Goal: Task Accomplishment & Management: Manage account settings

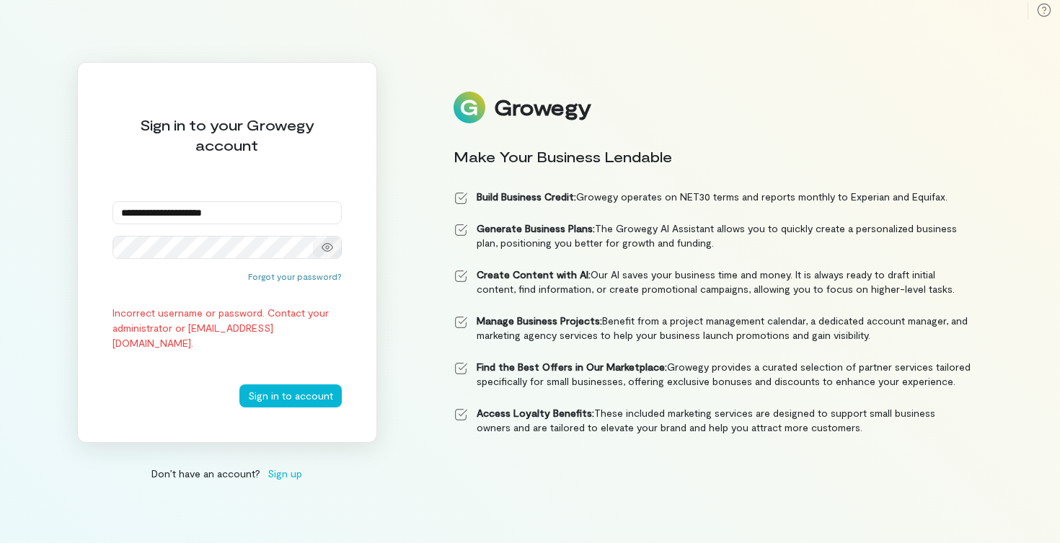
click at [328, 250] on icon at bounding box center [328, 248] width 12 height 12
type input "**********"
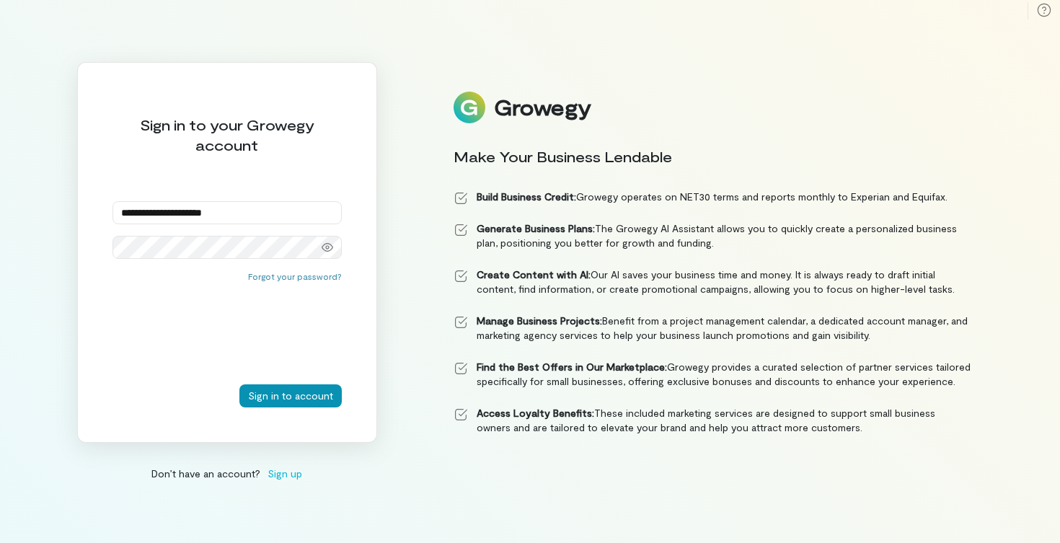
click at [280, 398] on button "Sign in to account" at bounding box center [290, 395] width 102 height 23
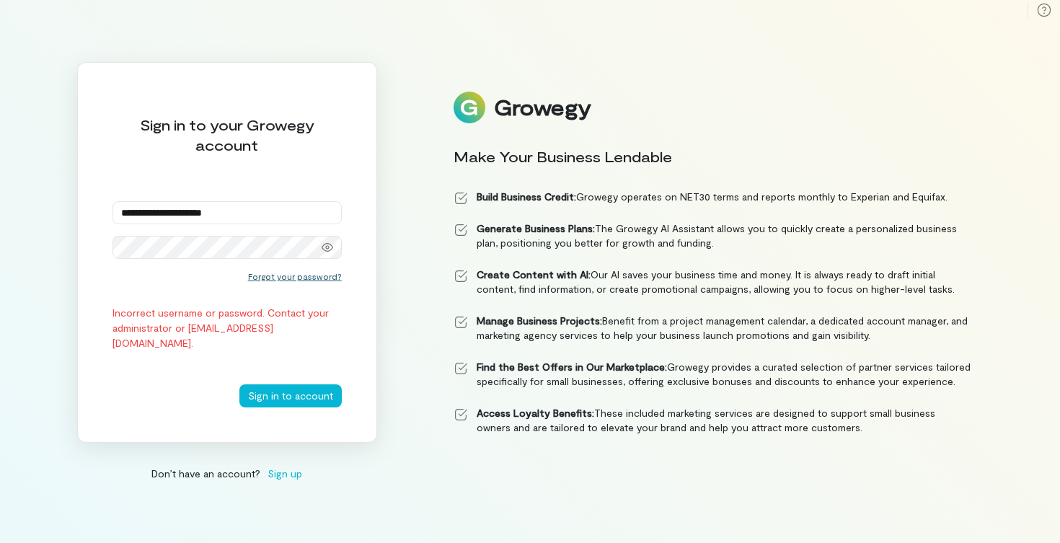
click at [308, 278] on button "Forgot your password?" at bounding box center [295, 276] width 94 height 12
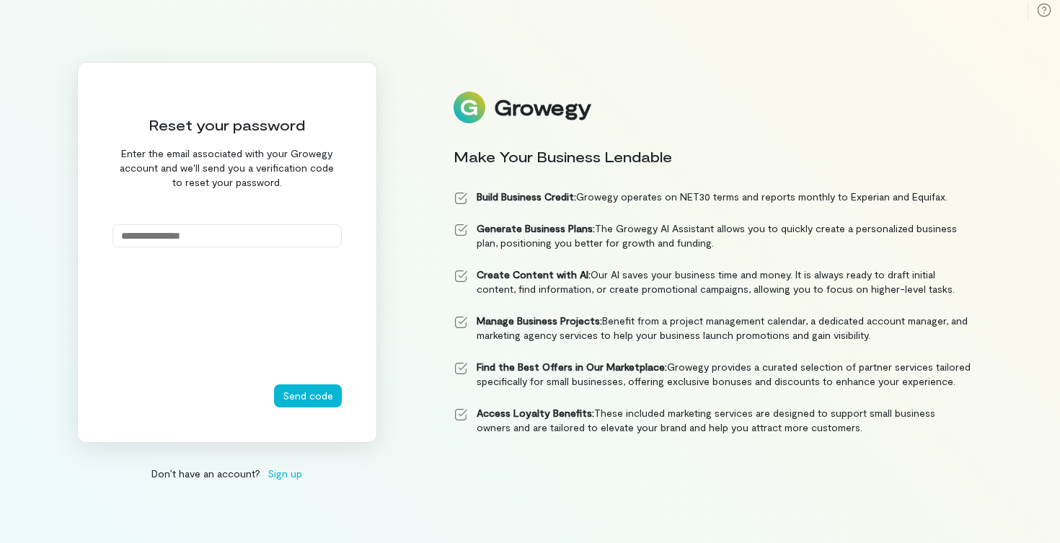
click at [207, 231] on input "email" at bounding box center [226, 235] width 229 height 23
type input "**********"
click at [308, 396] on button "Send code" at bounding box center [308, 395] width 68 height 23
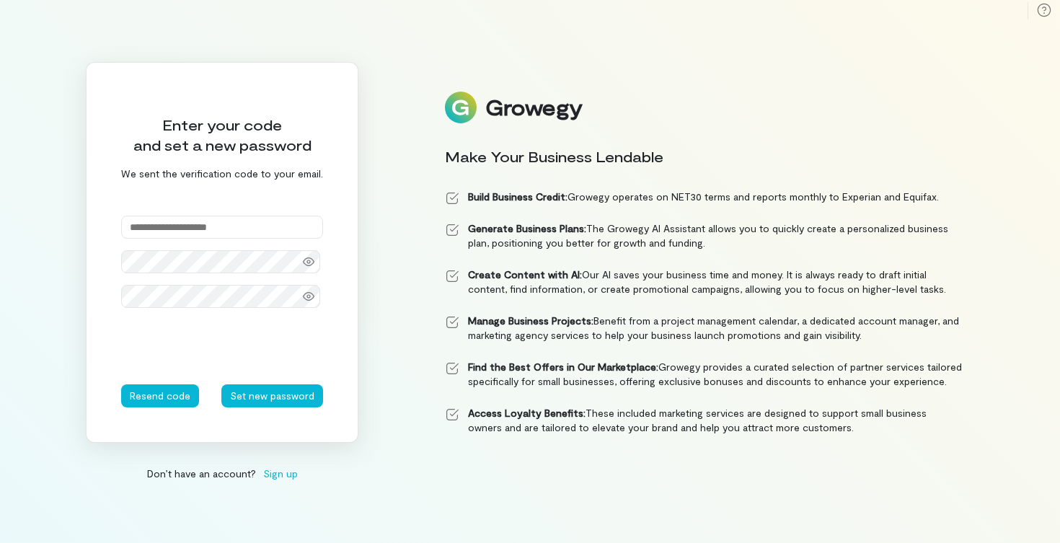
click at [200, 232] on input "text" at bounding box center [222, 227] width 202 height 23
click at [213, 208] on div "Enter your code and set a new password We sent the verification code to your em…" at bounding box center [222, 252] width 273 height 381
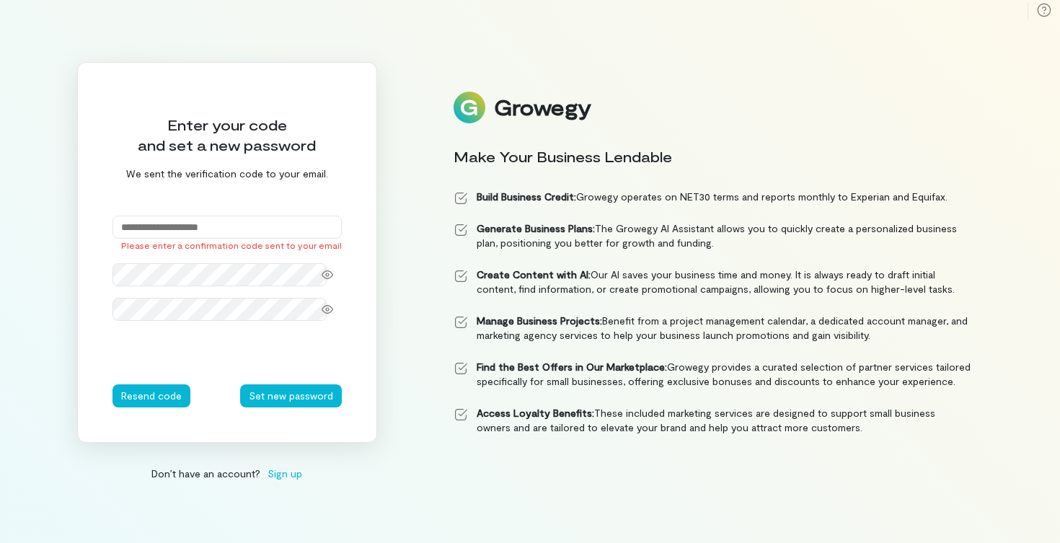
click at [196, 221] on input "text" at bounding box center [226, 227] width 229 height 23
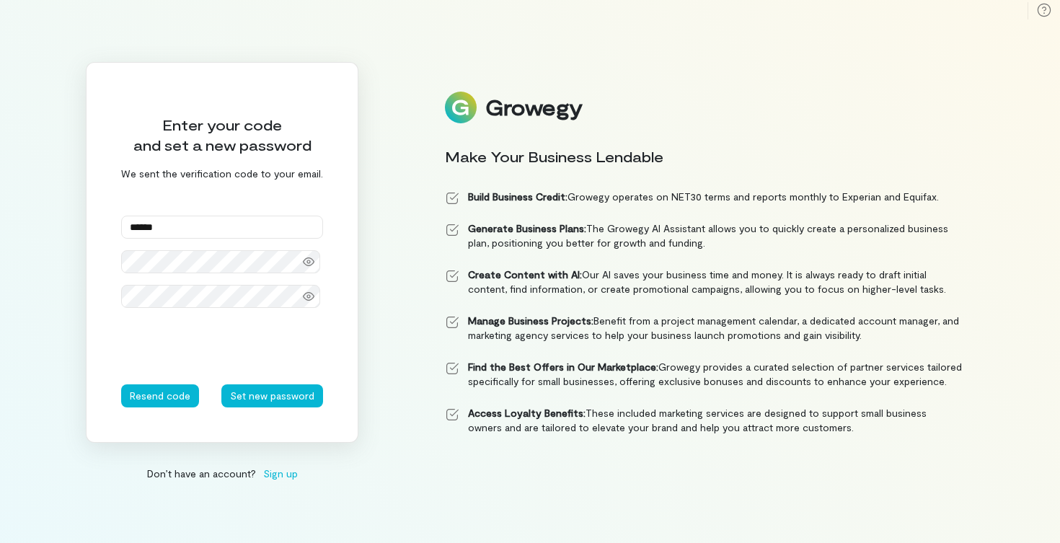
type input "******"
click at [271, 396] on button "Set new password" at bounding box center [272, 395] width 102 height 23
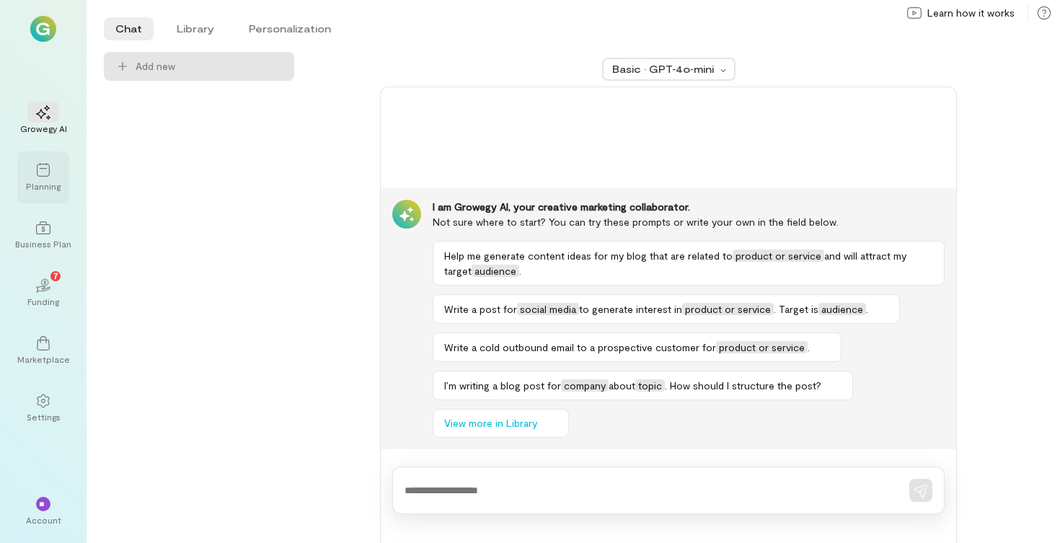
click at [48, 184] on div "Planning" at bounding box center [43, 186] width 35 height 12
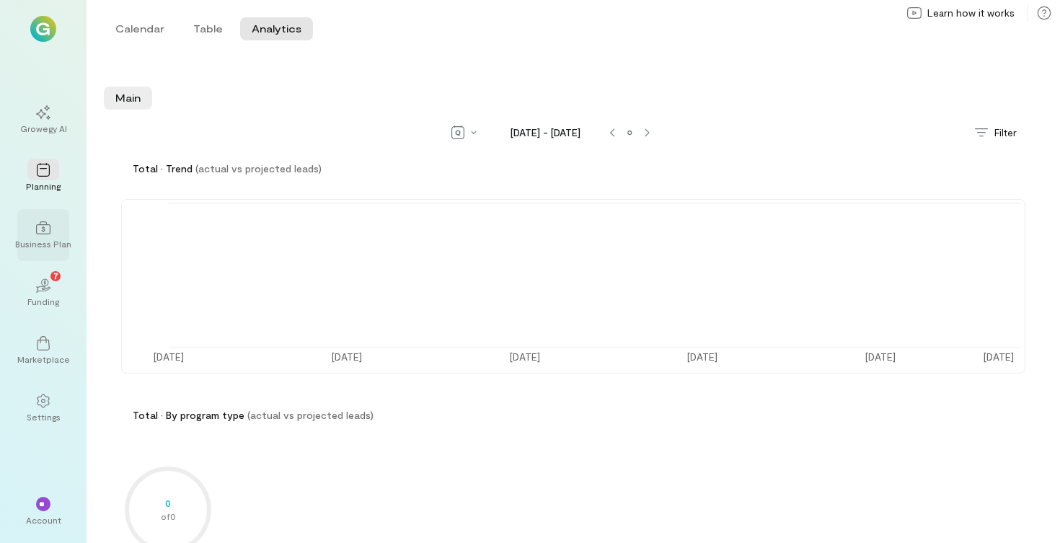
click at [48, 240] on div "Business Plan" at bounding box center [43, 244] width 56 height 12
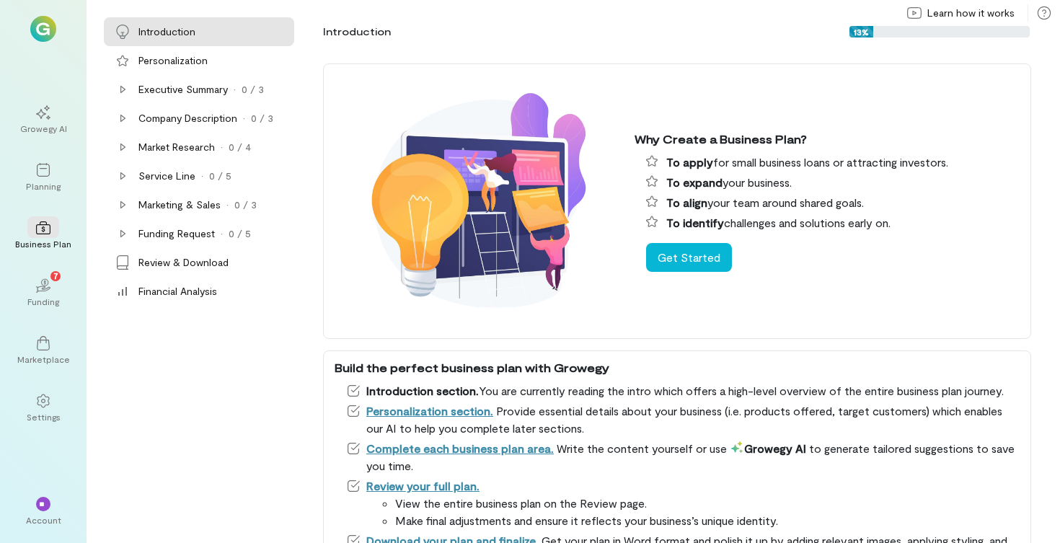
click at [40, 319] on div "Growegy AI Planning Business Plan 02 7 Funding Marketplace Settings" at bounding box center [43, 264] width 52 height 340
click at [50, 283] on div "02 7" at bounding box center [43, 285] width 32 height 22
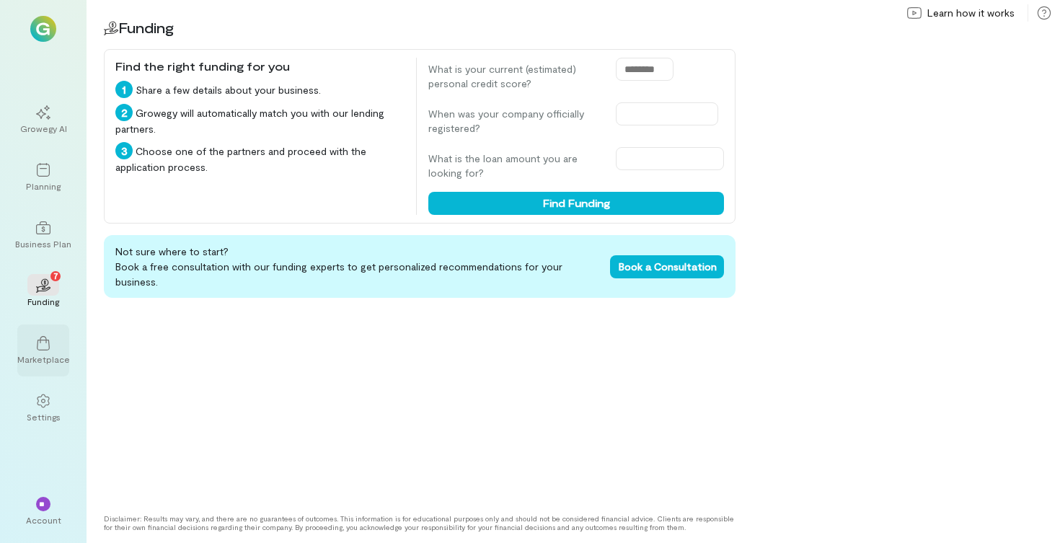
click at [45, 363] on div "Marketplace" at bounding box center [43, 359] width 53 height 12
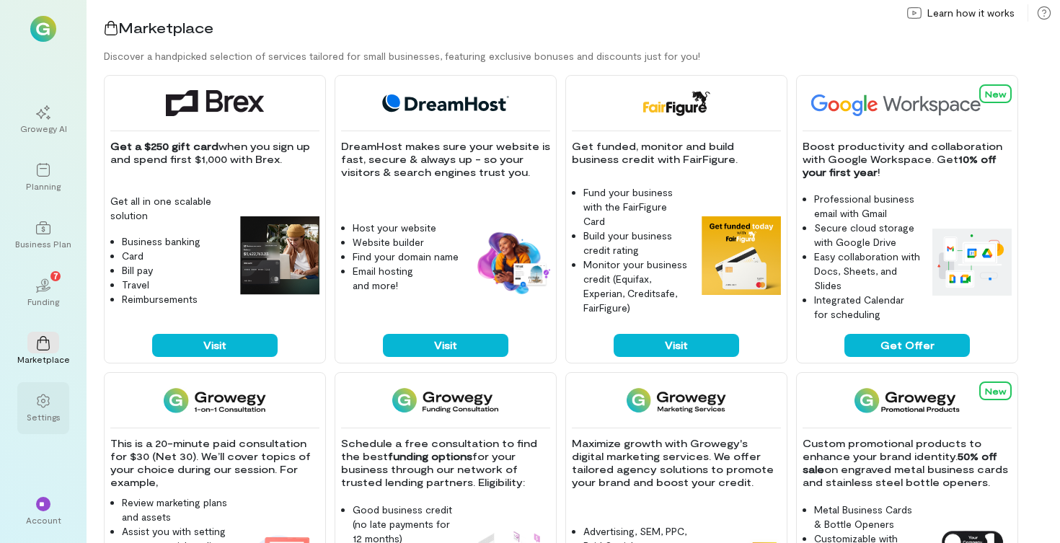
click at [48, 411] on div "Settings" at bounding box center [44, 417] width 34 height 12
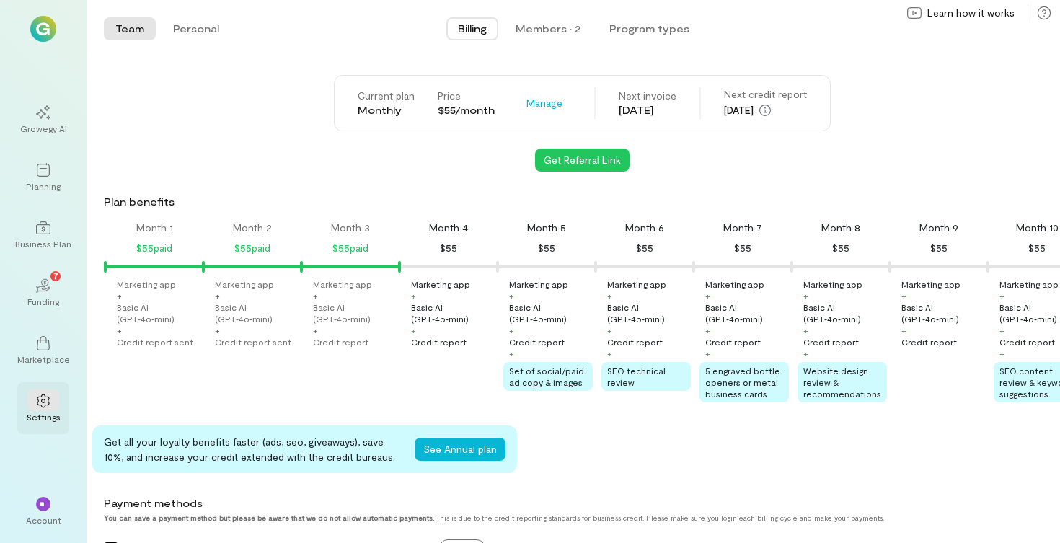
scroll to position [0, 147]
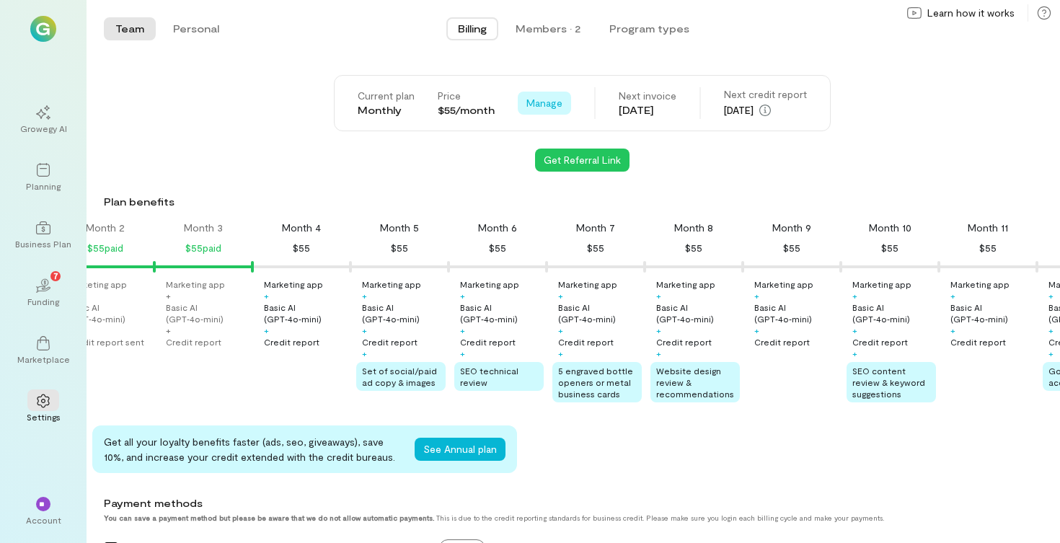
click at [543, 104] on span "Manage" at bounding box center [544, 103] width 36 height 14
click at [738, 169] on div "Get Referral Link" at bounding box center [582, 160] width 956 height 23
